Goal: Complete application form

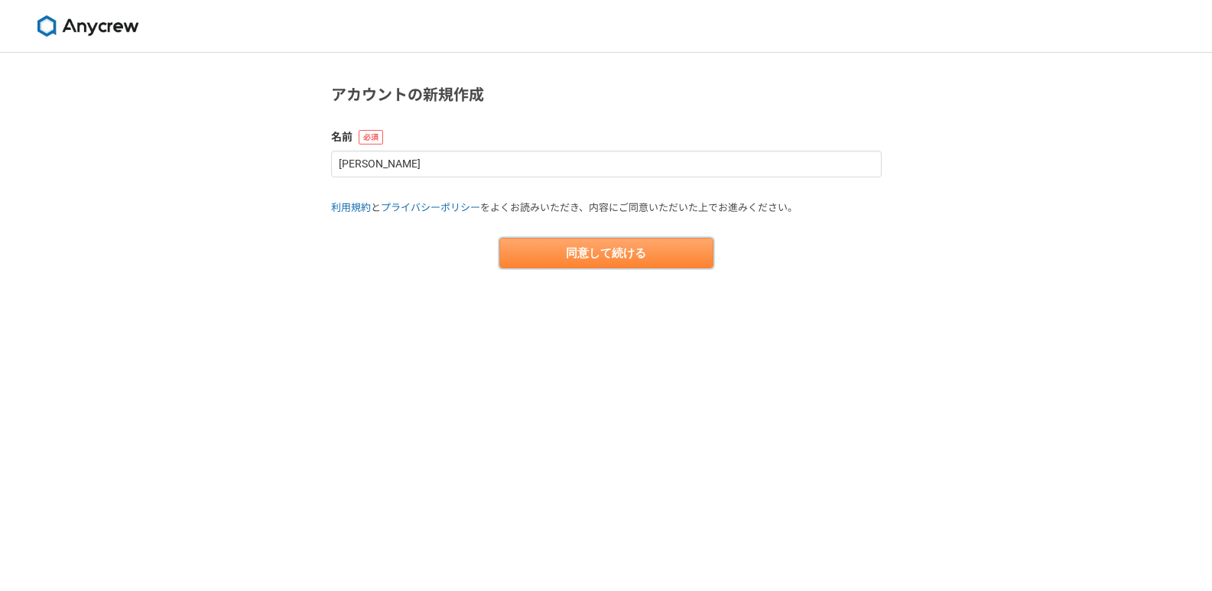
click at [593, 249] on button "同意して続ける" at bounding box center [606, 253] width 214 height 31
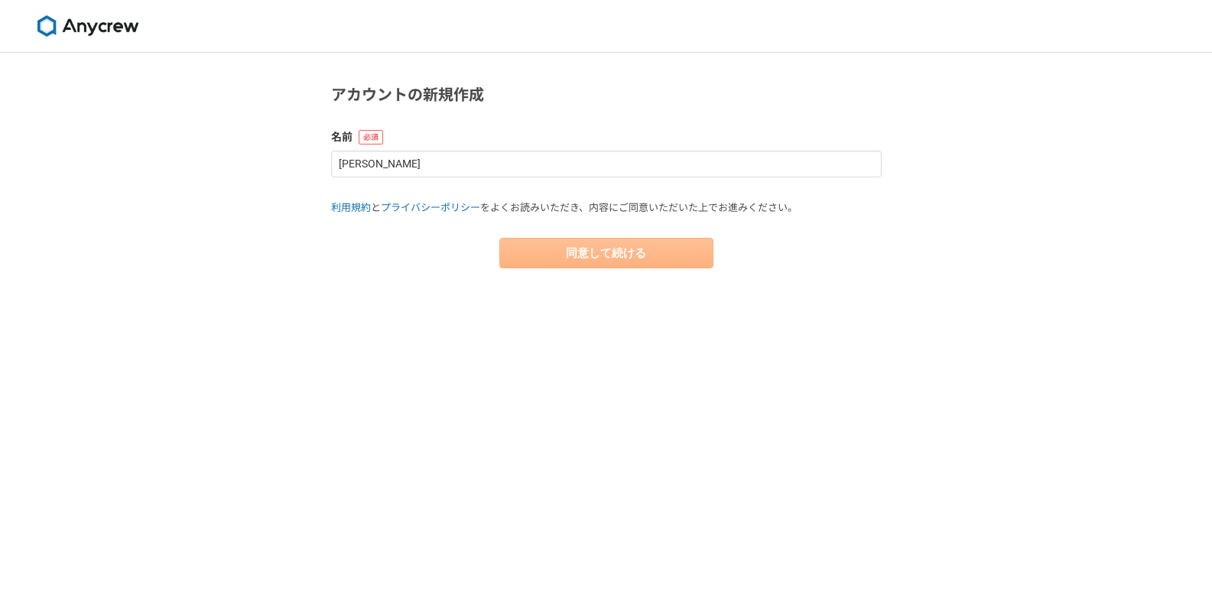
select select "13"
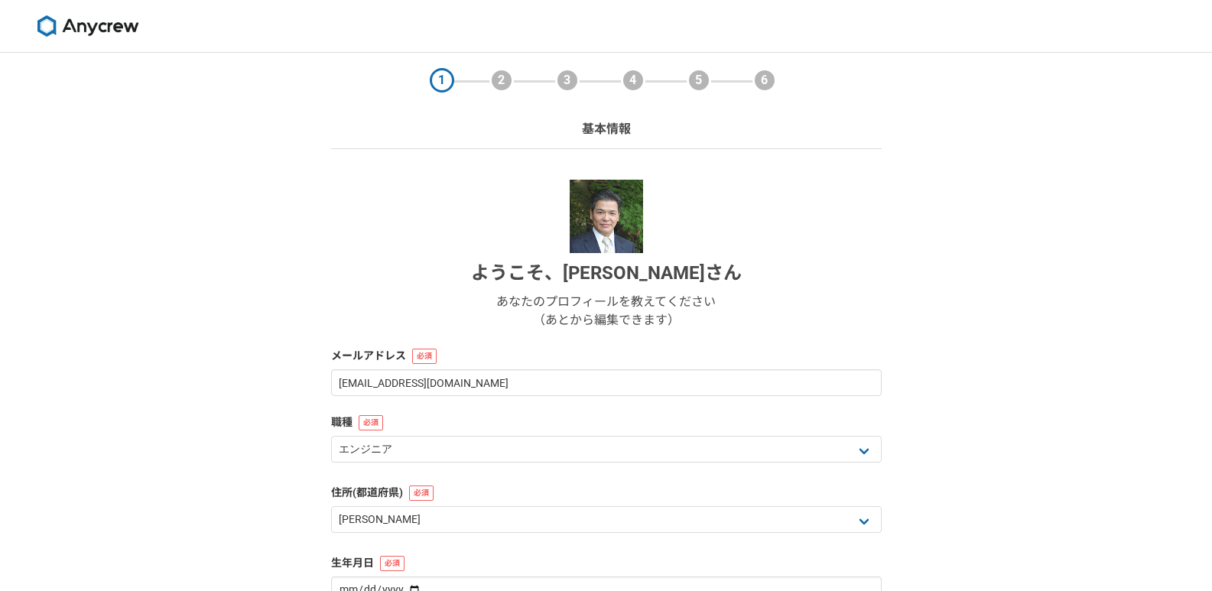
scroll to position [153, 0]
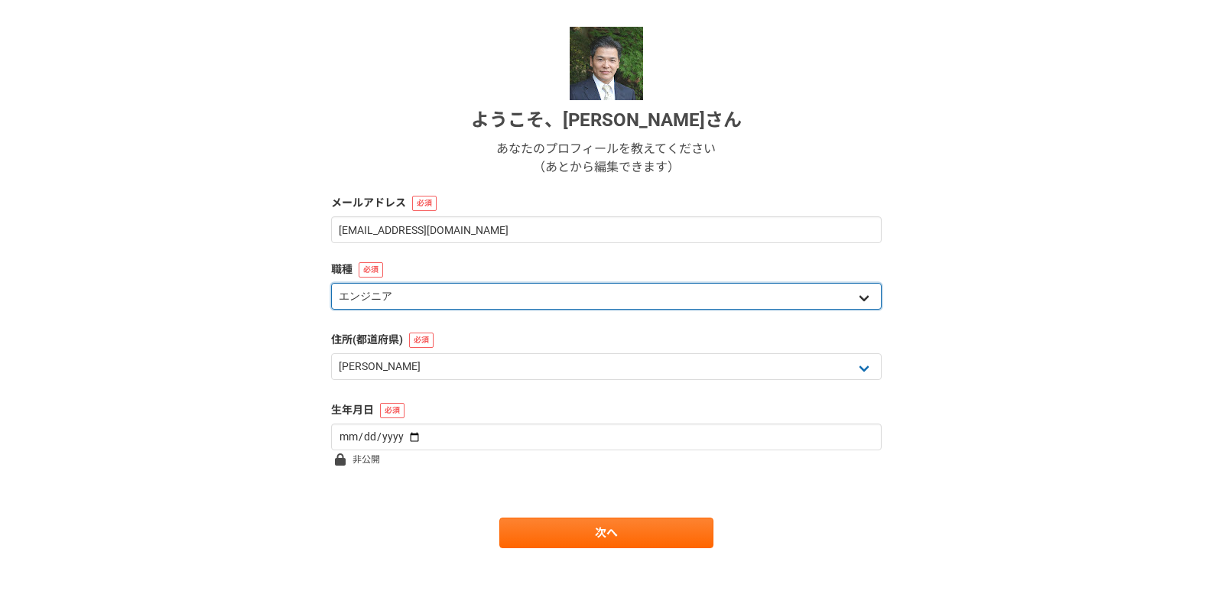
click at [590, 298] on select "エンジニア デザイナー ライター 営業 マーケティング 企画・事業開発 バックオフィス その他" at bounding box center [606, 296] width 551 height 27
click at [331, 283] on select "エンジニア デザイナー ライター 営業 マーケティング 企画・事業開発 バックオフィス その他" at bounding box center [606, 296] width 551 height 27
click at [579, 303] on select "エンジニア デザイナー ライター 営業 マーケティング 企画・事業開発 バックオフィス その他" at bounding box center [606, 296] width 551 height 27
select select "6"
click at [331, 283] on select "エンジニア デザイナー ライター 営業 マーケティング 企画・事業開発 バックオフィス その他" at bounding box center [606, 296] width 551 height 27
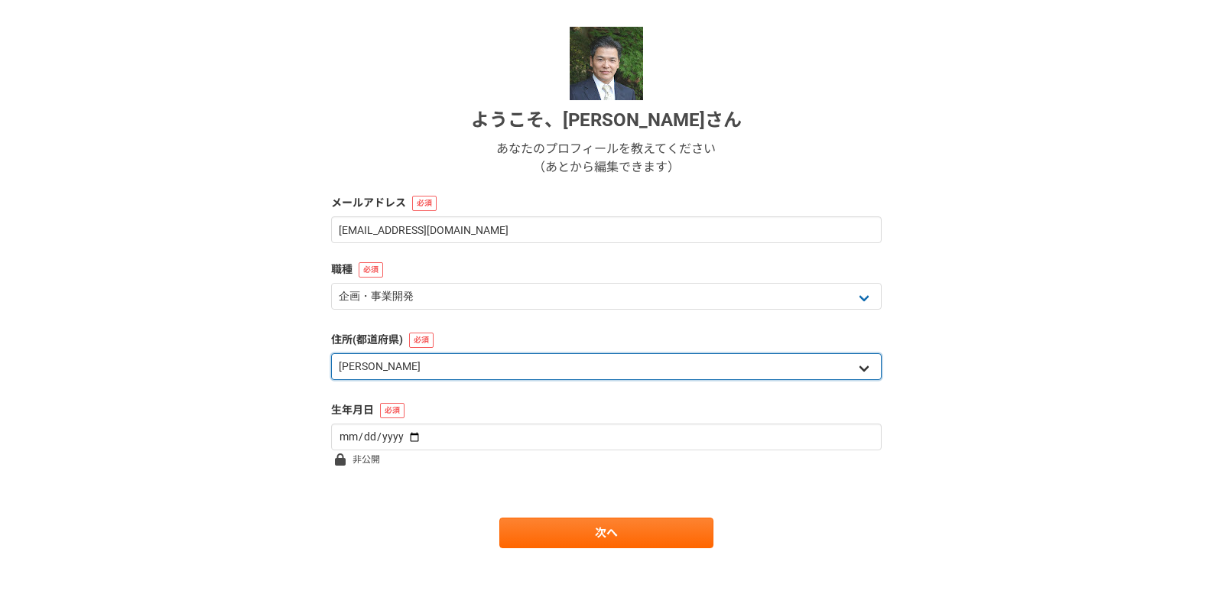
click at [492, 365] on select "北海道 [GEOGRAPHIC_DATA] [GEOGRAPHIC_DATA] [PERSON_NAME][GEOGRAPHIC_DATA] [PERSON_…" at bounding box center [606, 366] width 551 height 27
select select "14"
click at [331, 353] on select "北海道 [GEOGRAPHIC_DATA] [GEOGRAPHIC_DATA] [PERSON_NAME][GEOGRAPHIC_DATA] [PERSON_…" at bounding box center [606, 366] width 551 height 27
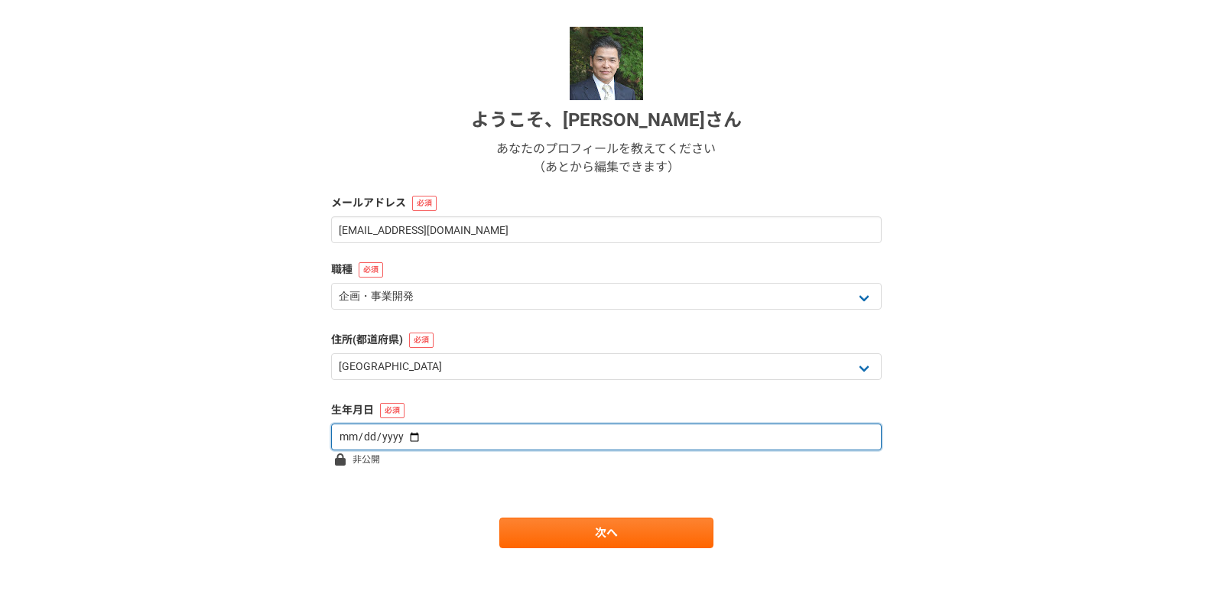
click at [460, 436] on input "date" at bounding box center [606, 437] width 551 height 27
type input "[DATE]"
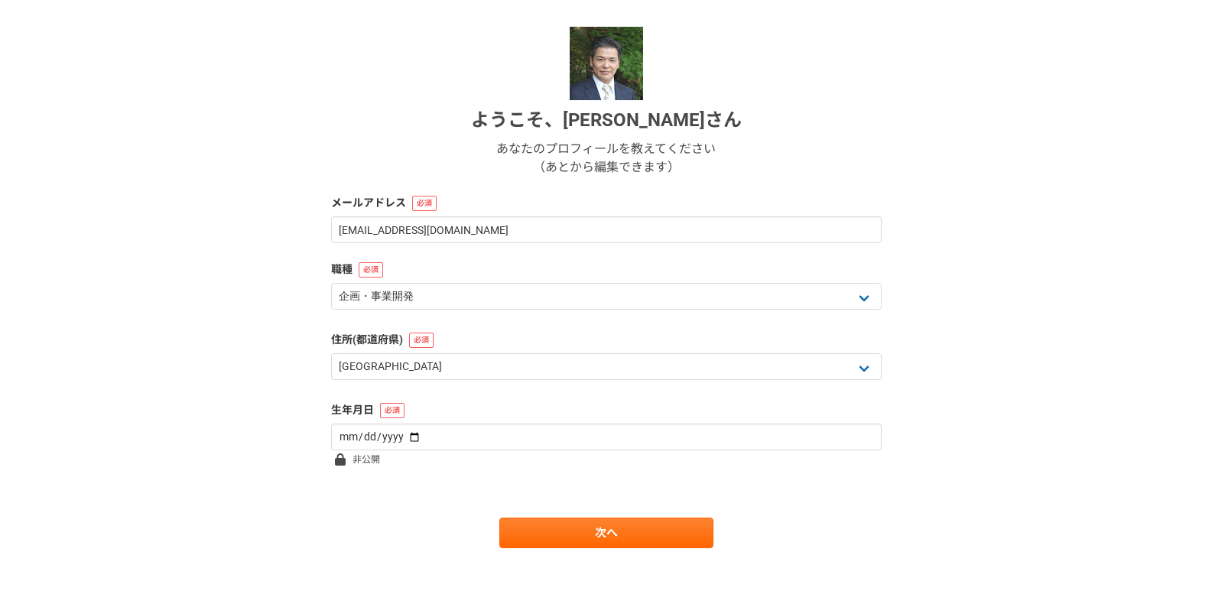
click at [487, 478] on form "ようこそ、 [PERSON_NAME] あなたのプロフィールを教えてください （あとから編集できます） メールアドレス [EMAIL_ADDRESS][DOM…" at bounding box center [606, 287] width 551 height 521
click at [531, 516] on form "ようこそ、 [PERSON_NAME] あなたのプロフィールを教えてください （あとから編集できます） メールアドレス [EMAIL_ADDRESS][DOM…" at bounding box center [606, 287] width 551 height 521
click at [567, 531] on link "次へ" at bounding box center [606, 533] width 214 height 31
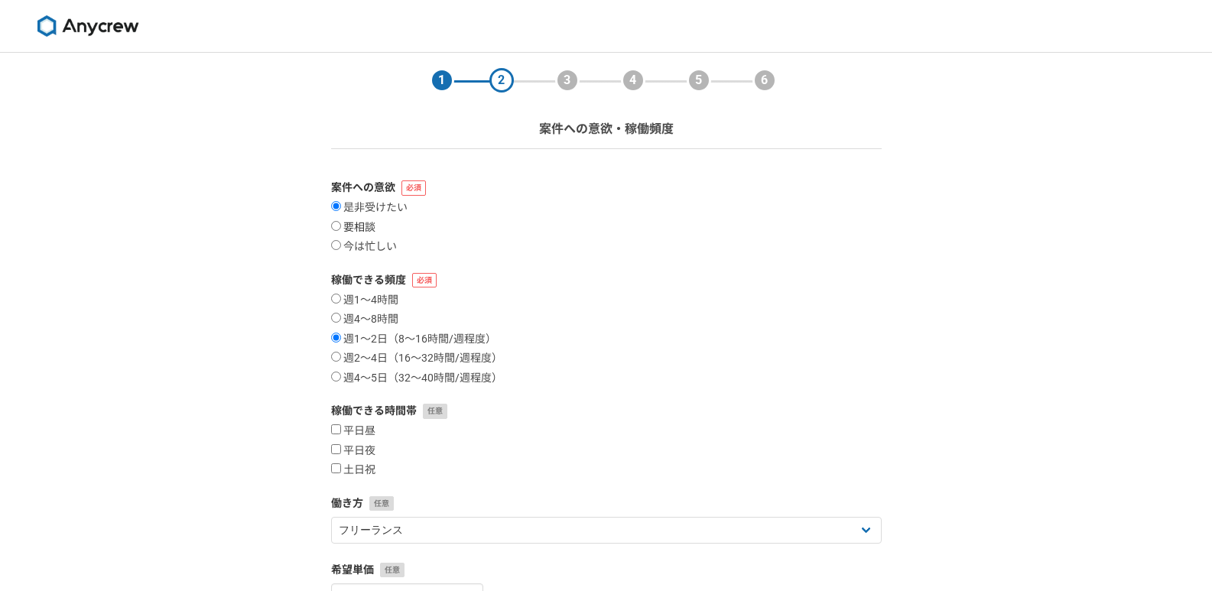
click at [332, 225] on input "要相談" at bounding box center [336, 226] width 10 height 10
radio input "true"
click at [340, 299] on input "週1〜4時間" at bounding box center [336, 299] width 10 height 10
radio input "true"
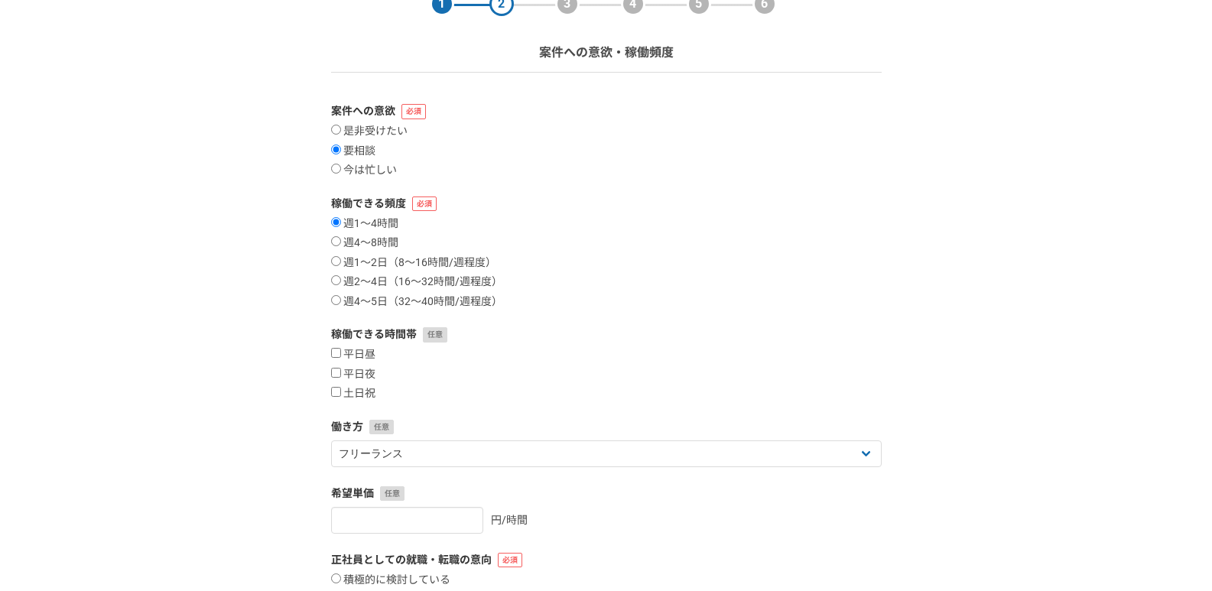
scroll to position [153, 0]
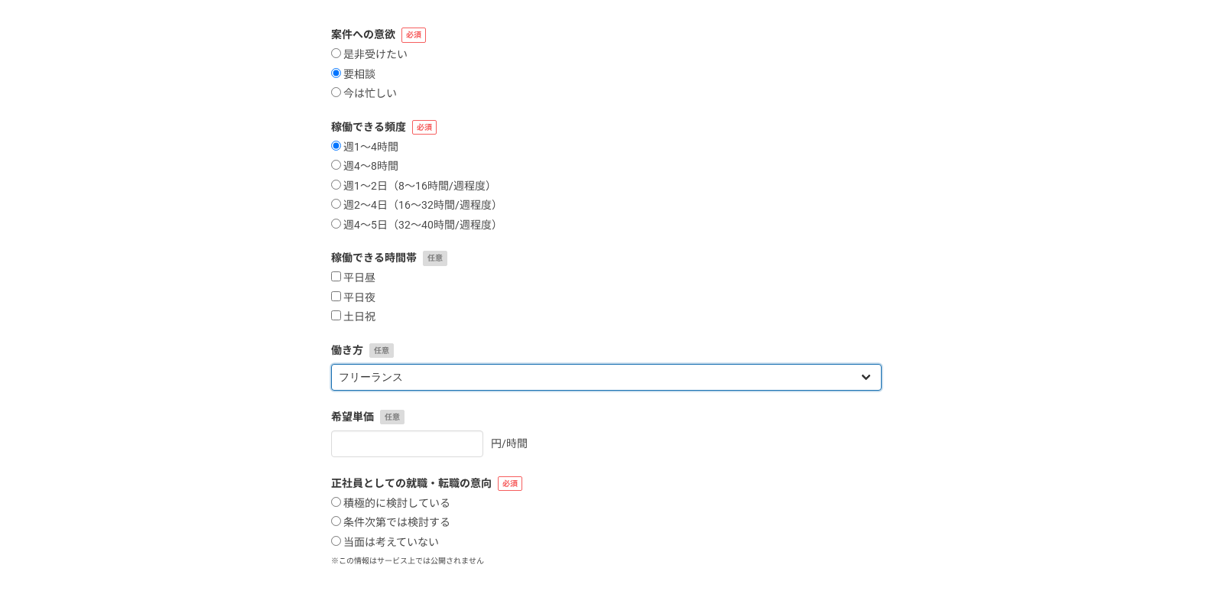
click at [431, 378] on select "フリーランス 副業 その他" at bounding box center [606, 377] width 551 height 27
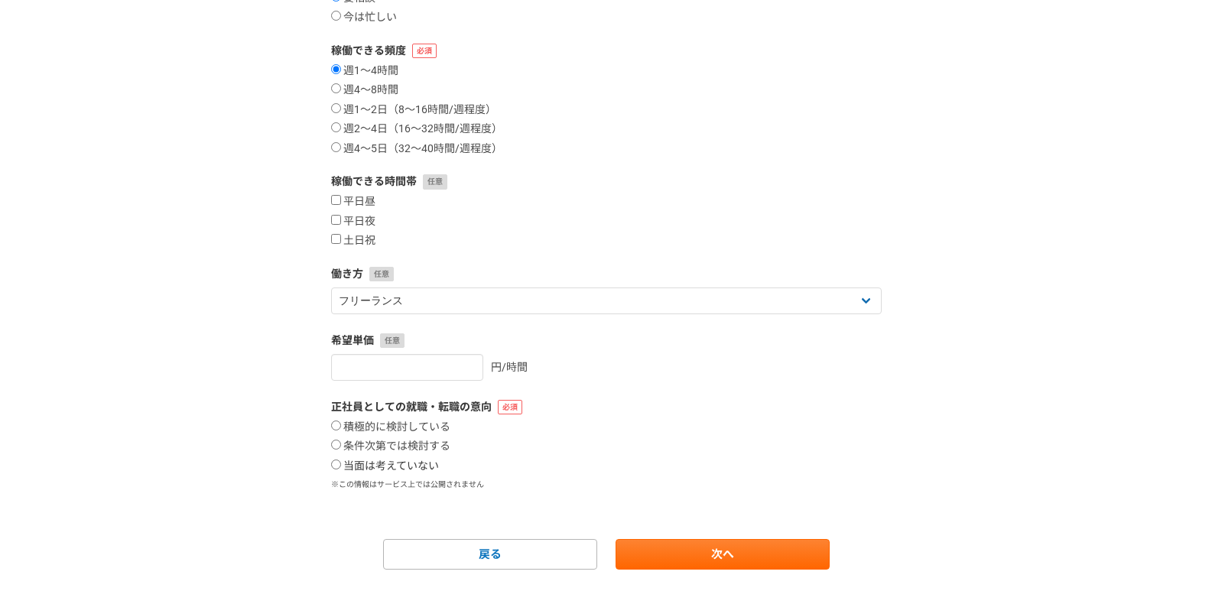
click at [337, 463] on input "当面は考えていない" at bounding box center [336, 465] width 10 height 10
radio input "true"
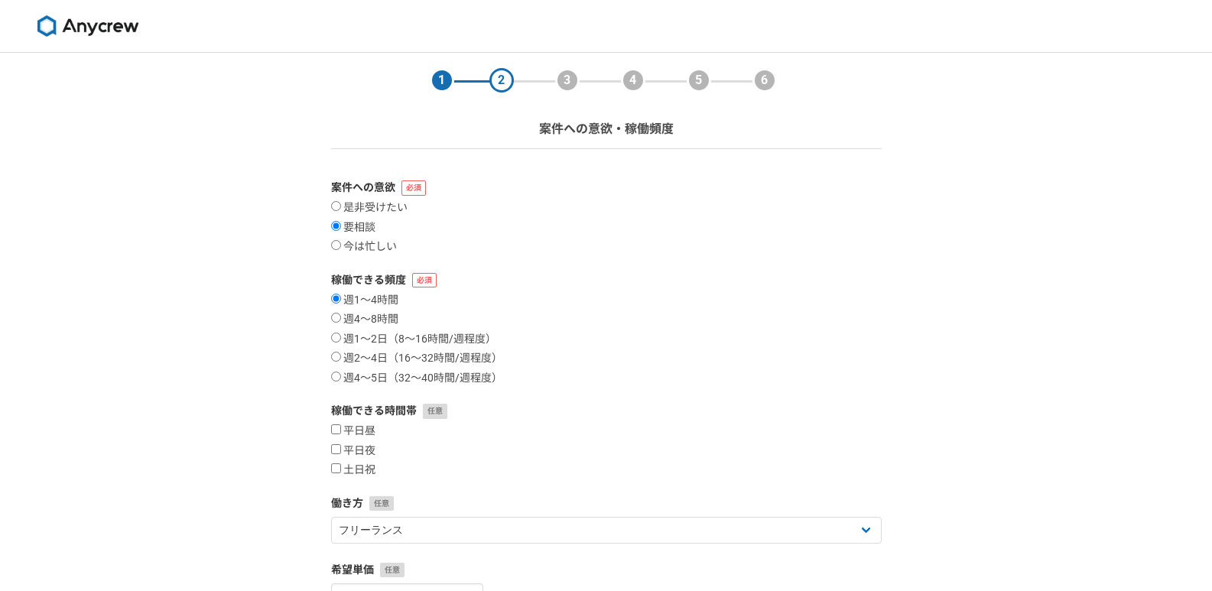
scroll to position [153, 0]
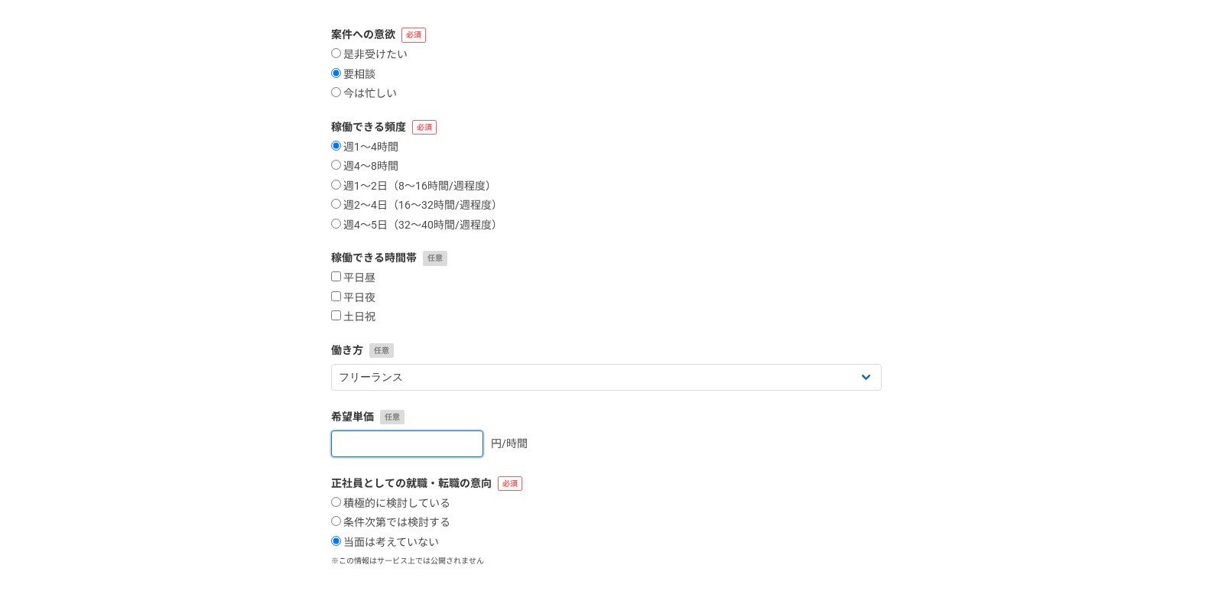
click at [395, 439] on input "number" at bounding box center [407, 443] width 152 height 27
type input "10000"
click at [712, 460] on form "案件への意欲 是非受けたい 要相談 今は忙しい 稼働できる頻度 週1〜4時間 週4〜8時間 週1〜2日（8〜16時間/週程度） 週2〜4日（16〜32時間/週…" at bounding box center [606, 336] width 551 height 619
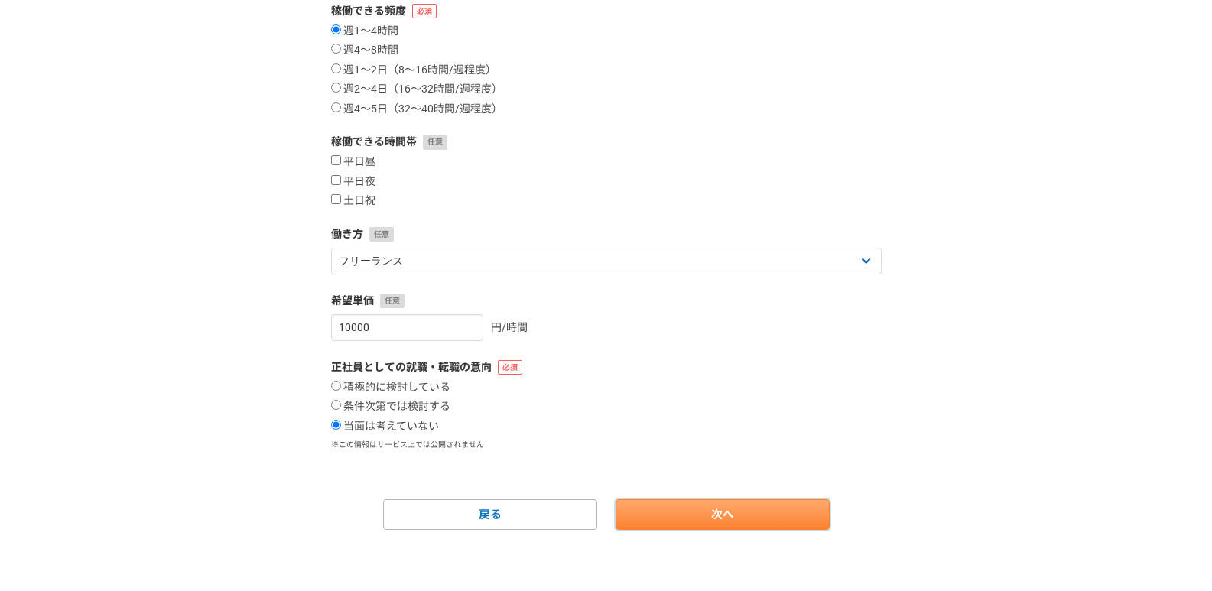
drag, startPoint x: 720, startPoint y: 521, endPoint x: 720, endPoint y: 512, distance: 8.4
click at [720, 512] on link "次へ" at bounding box center [723, 514] width 214 height 31
select select
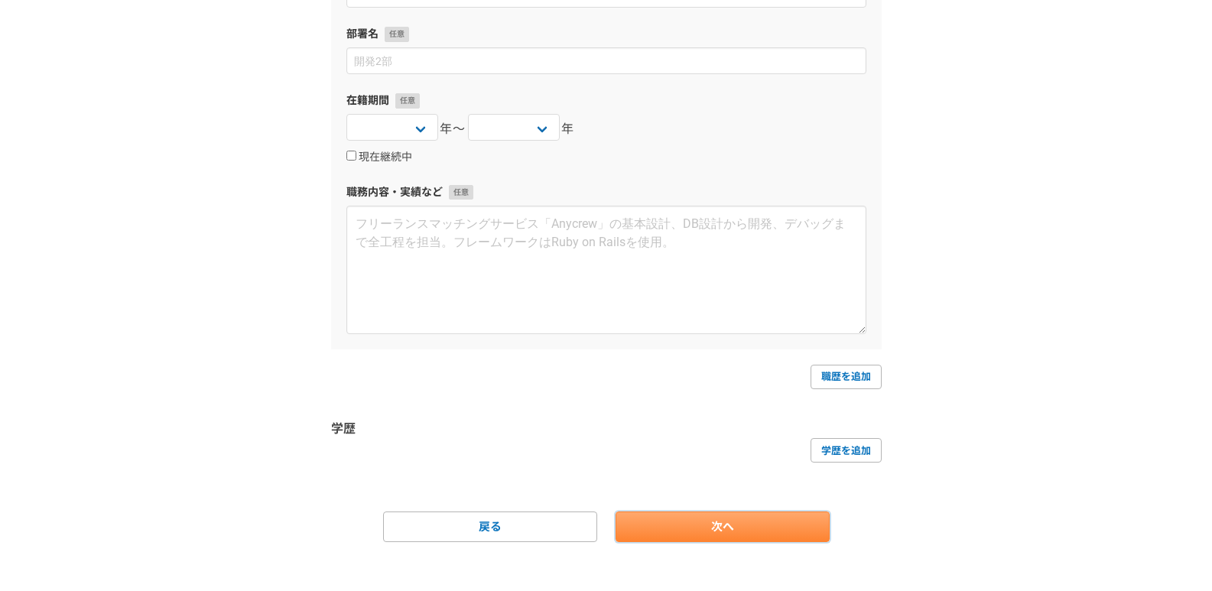
scroll to position [0, 0]
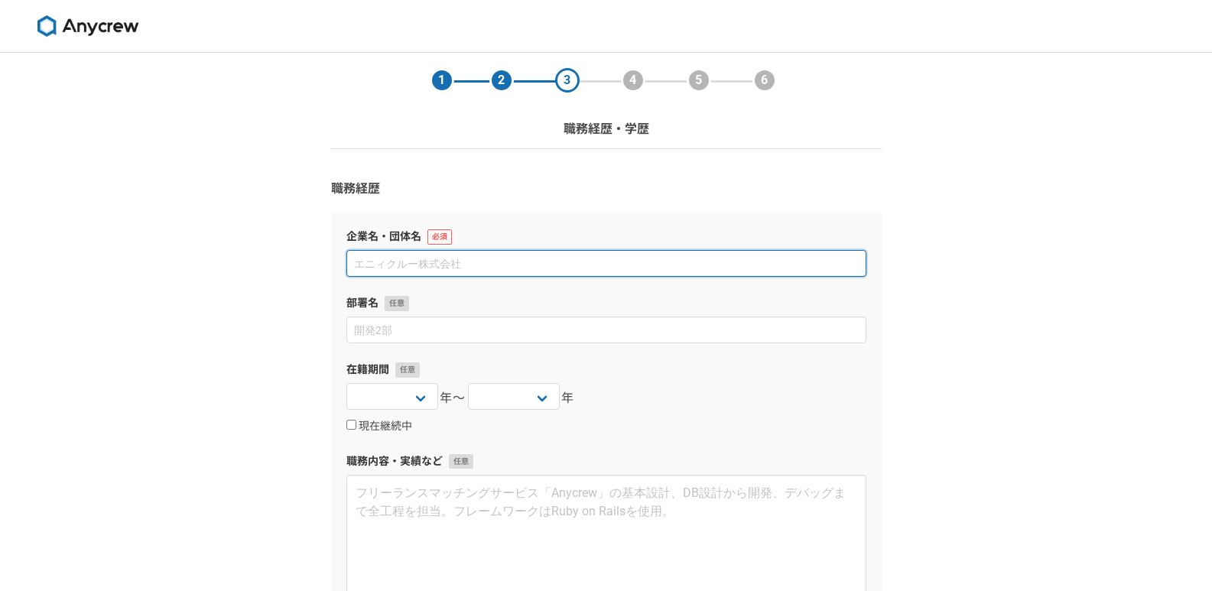
click at [627, 258] on input at bounding box center [606, 263] width 520 height 27
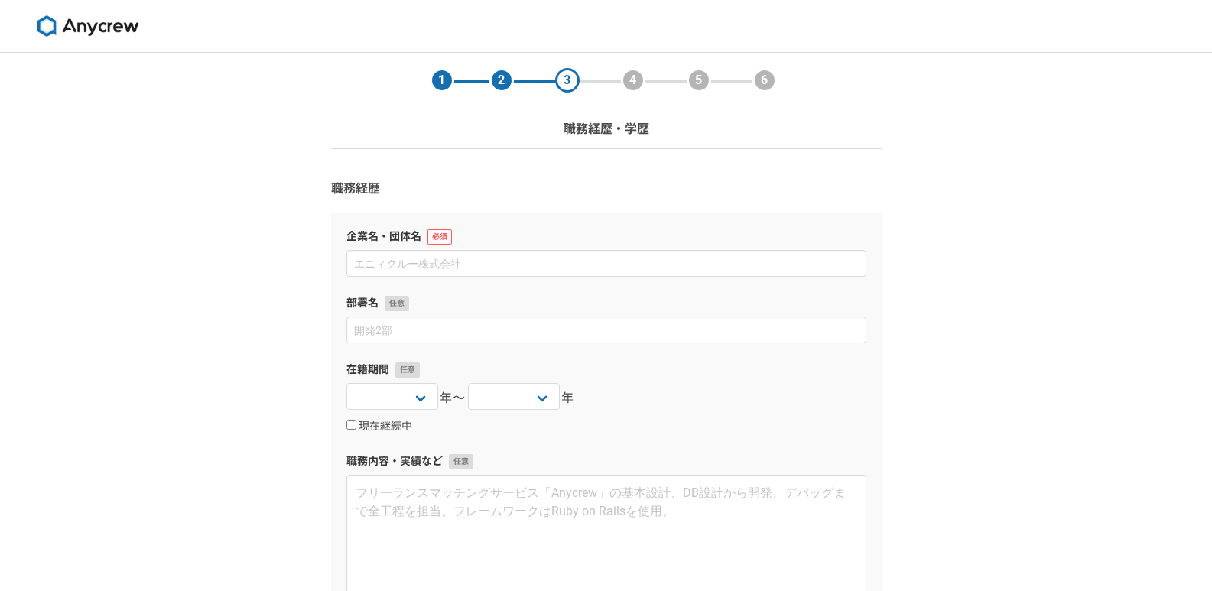
click at [1083, 264] on div "1 2 3 4 5 6 職務経歴・学歴 職務経歴 企業名・団体名 部署名 在籍期間 [DATE] [DATE] [DATE] [DATE] [DATE] [D…" at bounding box center [606, 463] width 1212 height 820
click at [99, 21] on img at bounding box center [88, 25] width 115 height 21
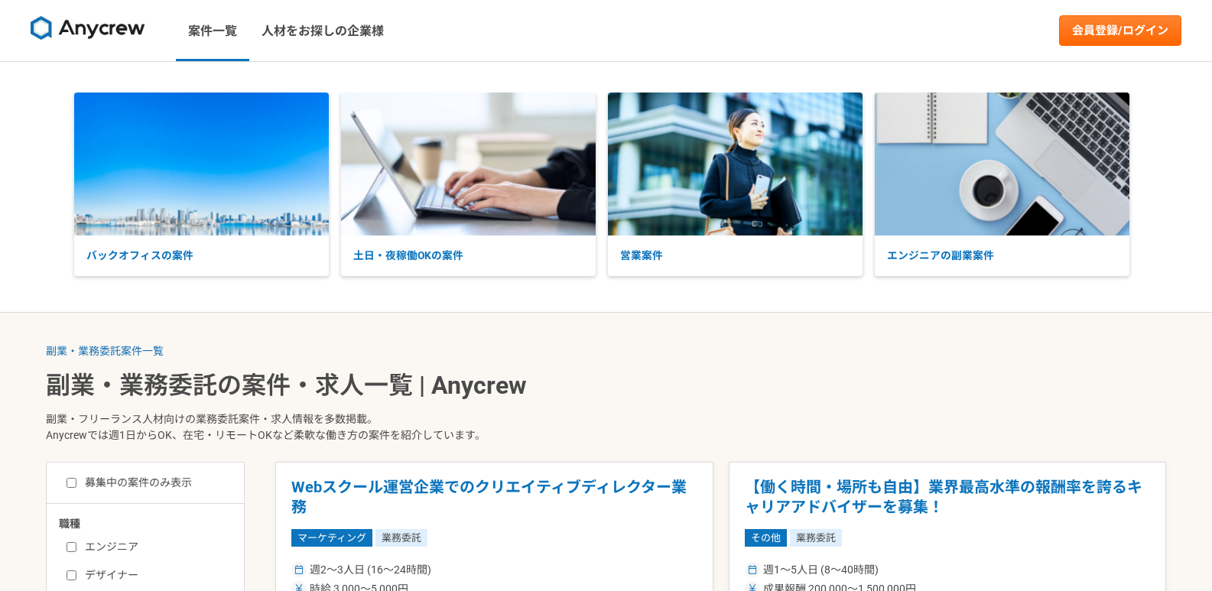
scroll to position [229, 0]
